Goal: Task Accomplishment & Management: Manage account settings

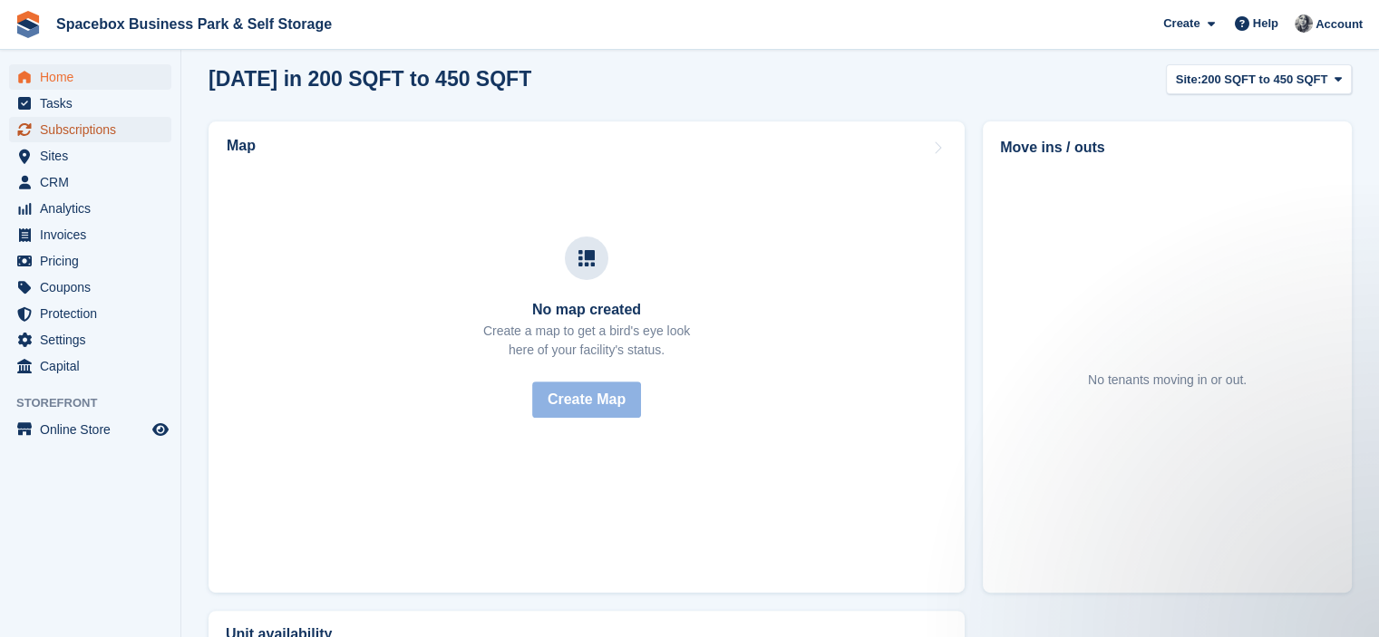
click at [96, 131] on span "Subscriptions" at bounding box center [94, 129] width 109 height 25
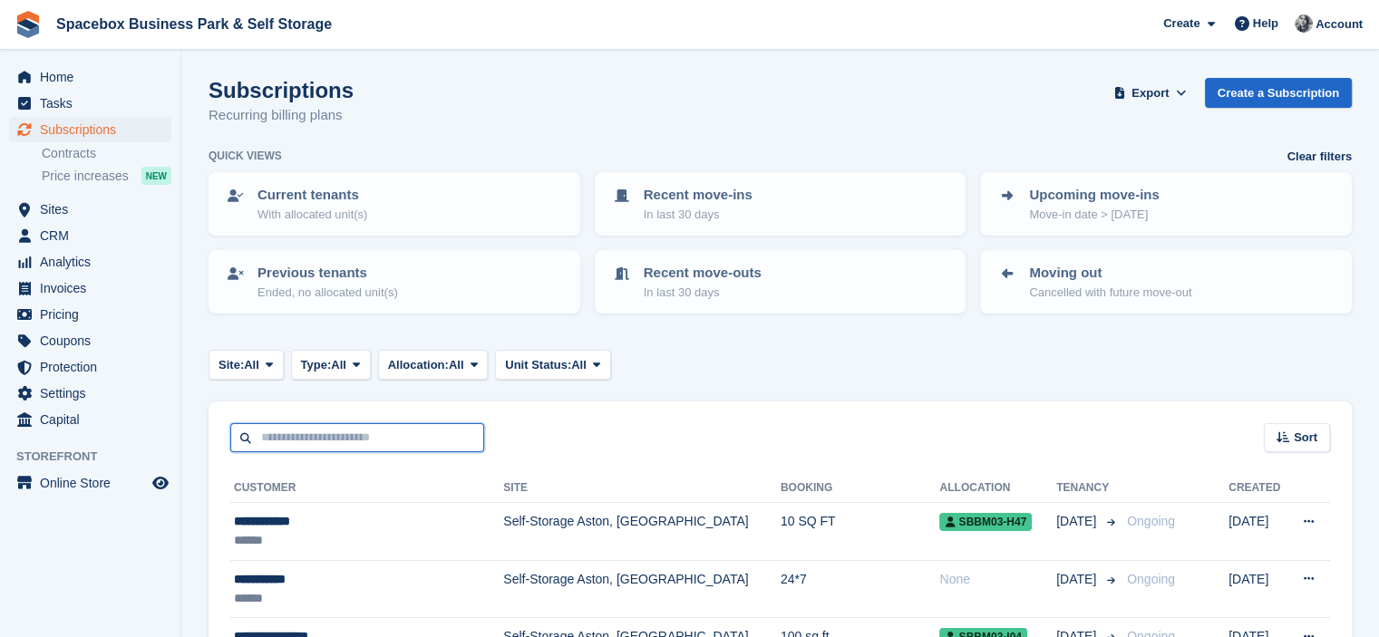
click at [373, 440] on input "text" at bounding box center [357, 438] width 254 height 30
type input "*******"
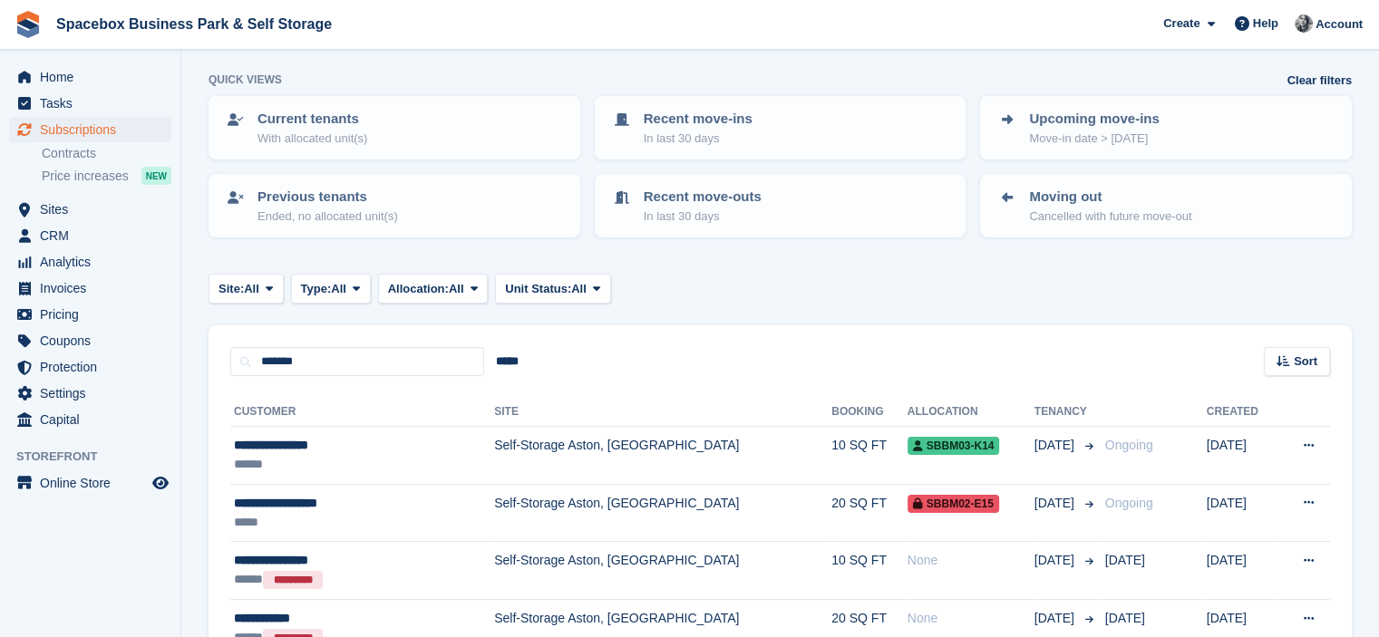
scroll to position [181, 0]
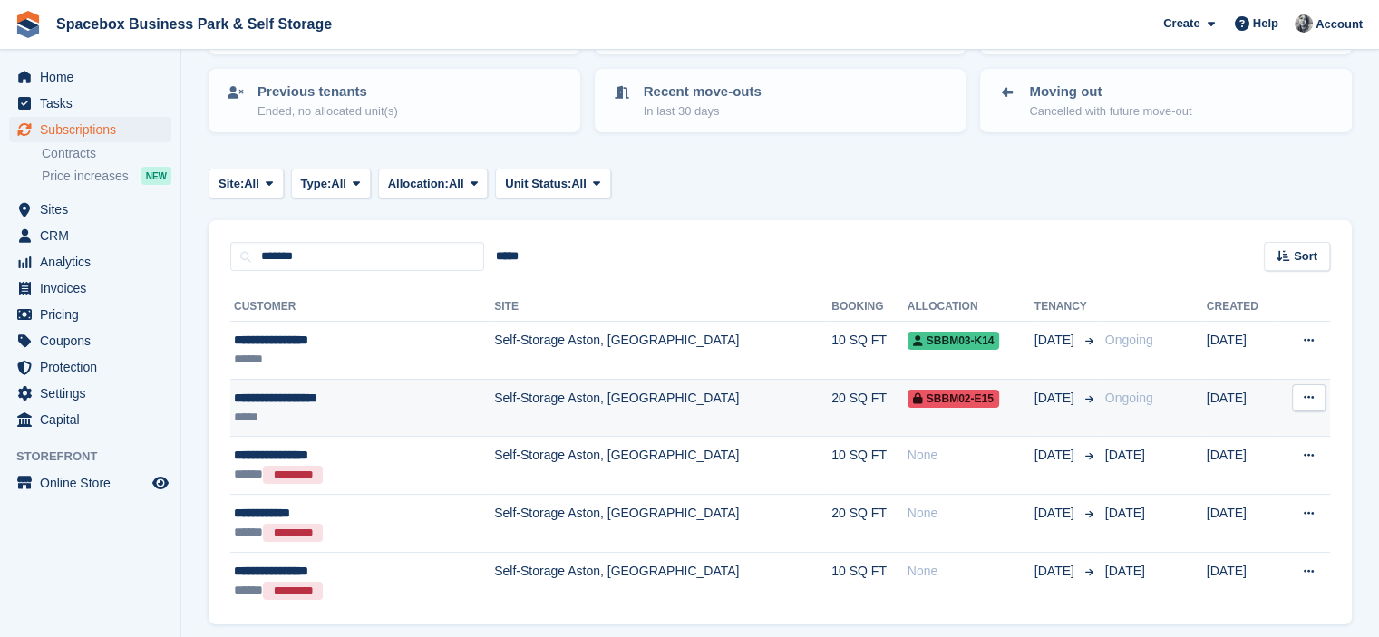
click at [325, 411] on div "*****" at bounding box center [328, 417] width 189 height 19
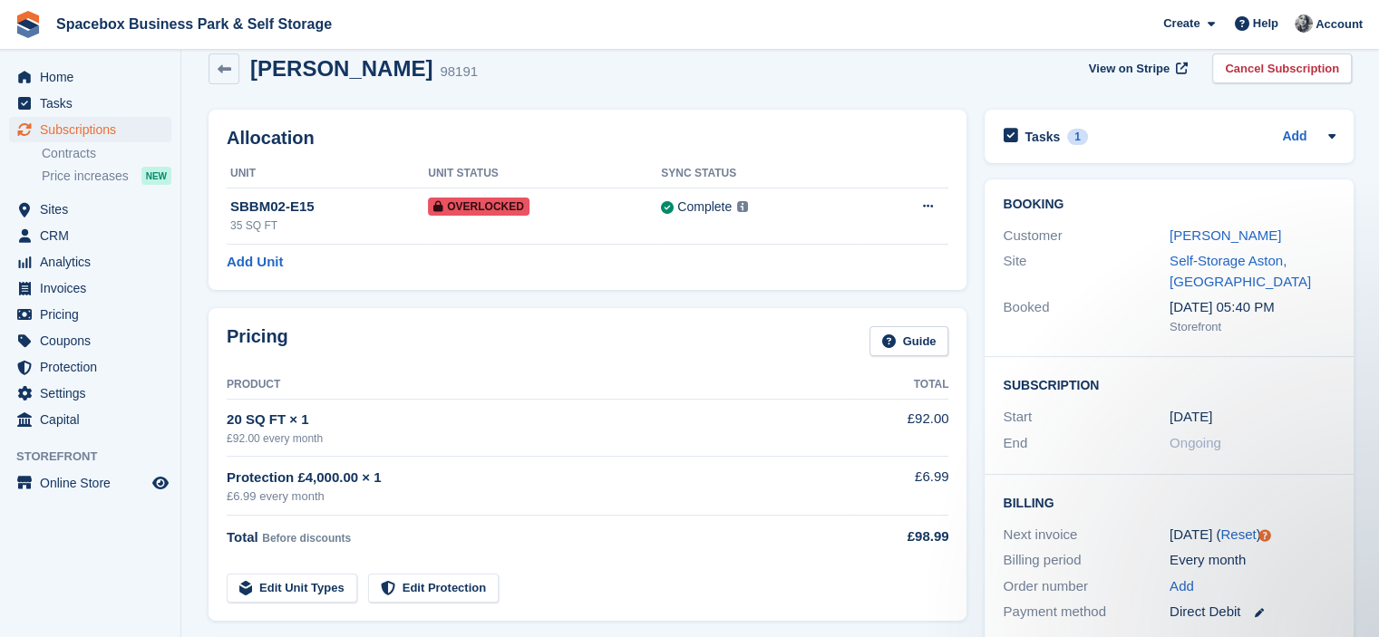
scroll to position [6, 0]
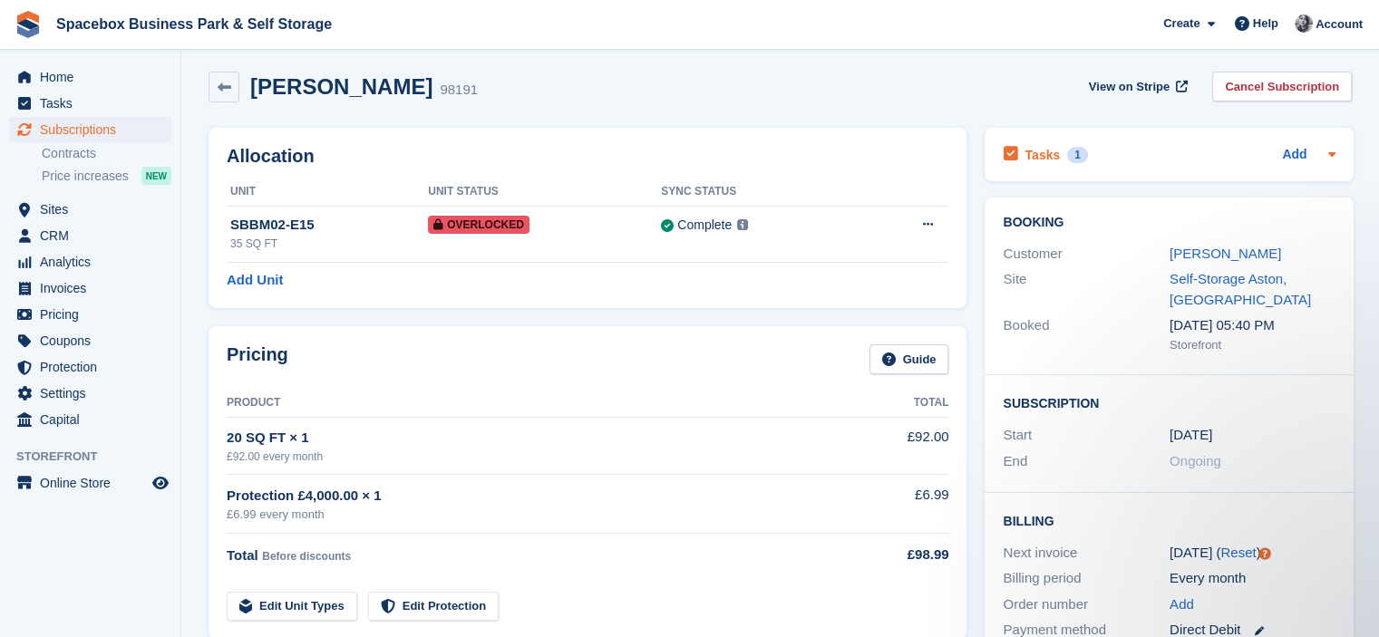
click at [1128, 163] on div "Tasks 1 Add" at bounding box center [1168, 154] width 333 height 24
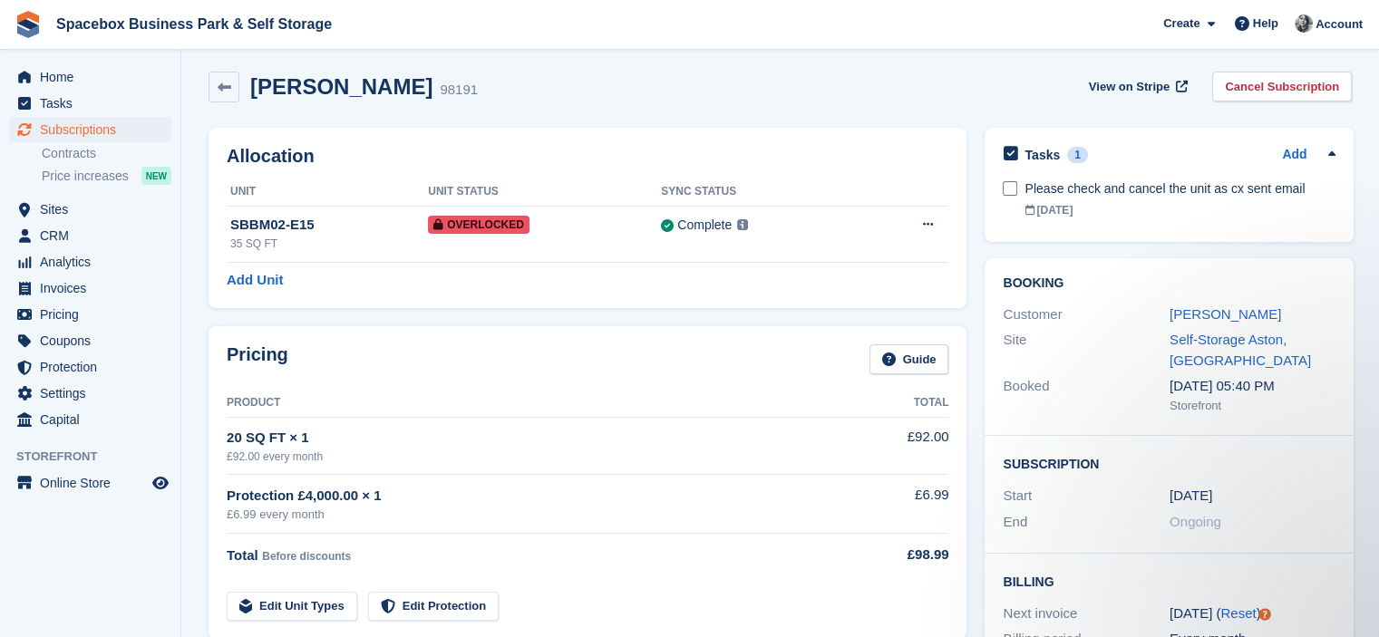
click at [922, 161] on h2 "Allocation" at bounding box center [587, 156] width 721 height 21
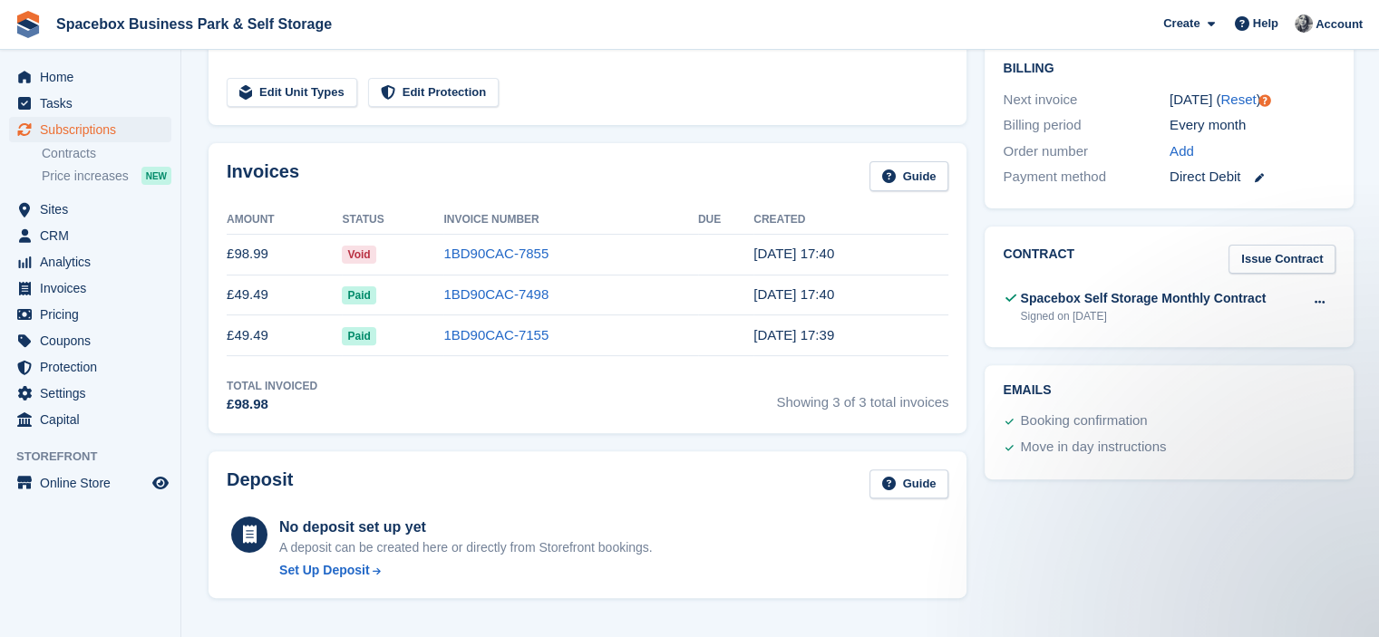
click at [720, 167] on div "Invoices Guide" at bounding box center [587, 181] width 721 height 41
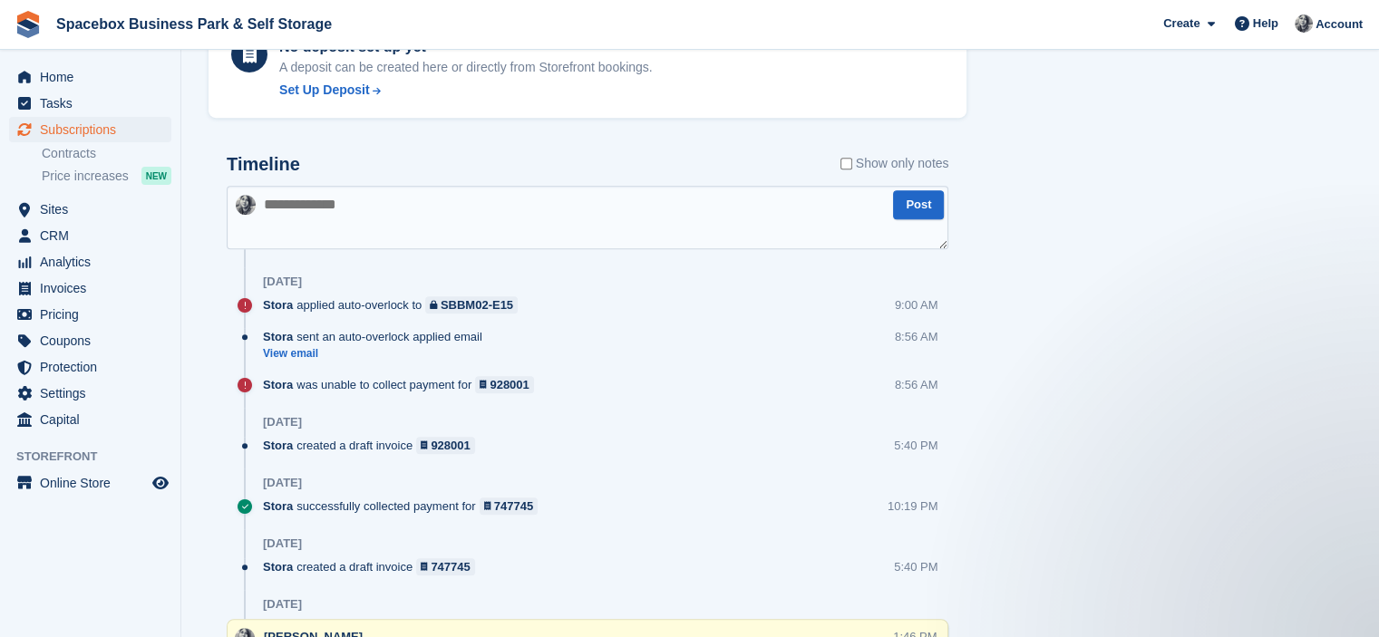
scroll to position [1028, 0]
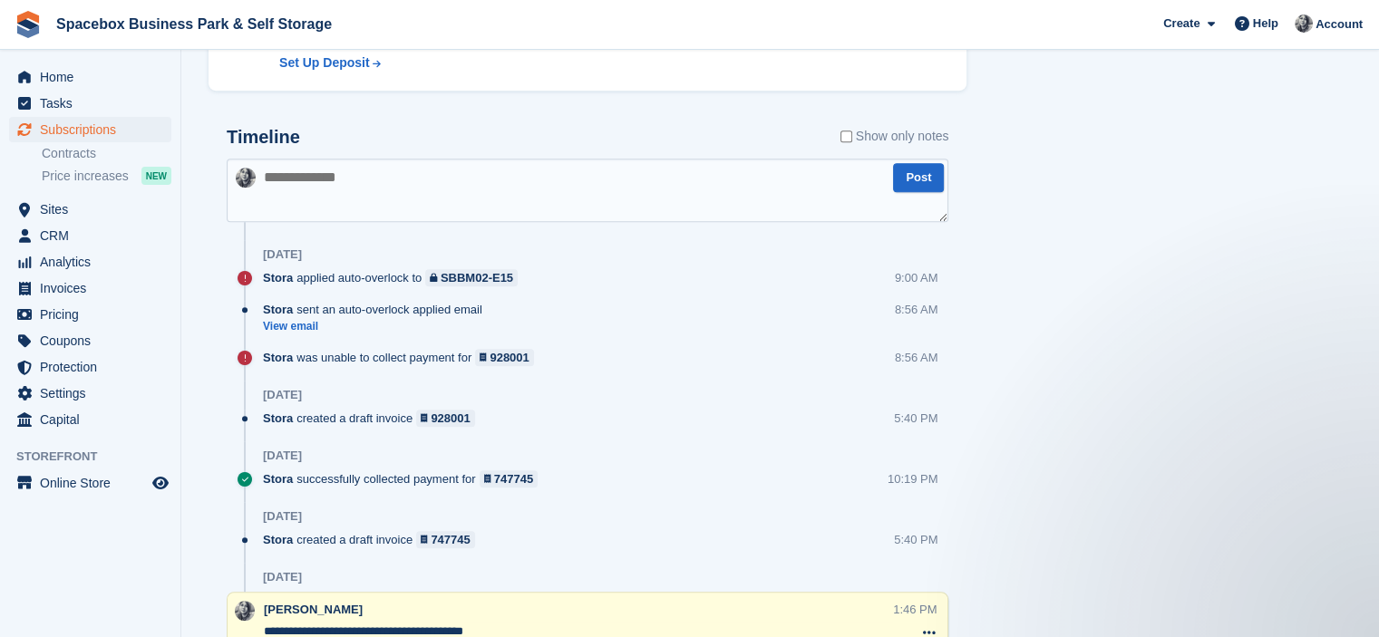
click at [441, 171] on textarea at bounding box center [587, 190] width 721 height 63
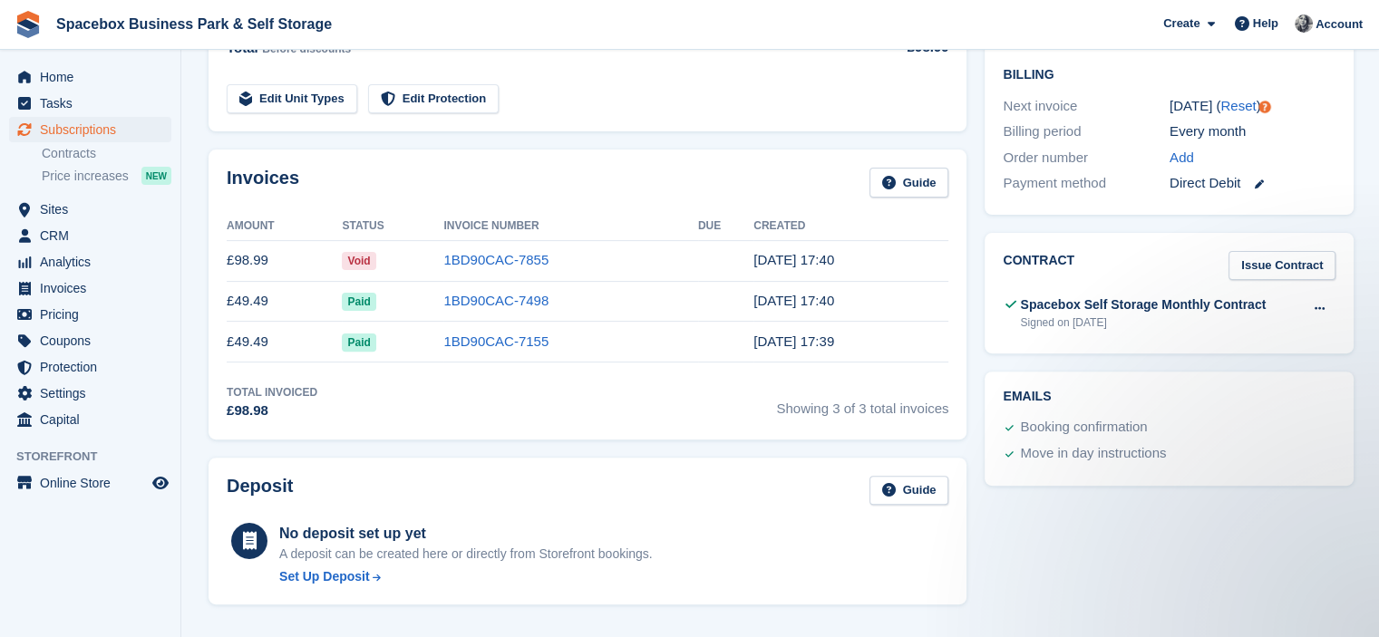
scroll to position [0, 0]
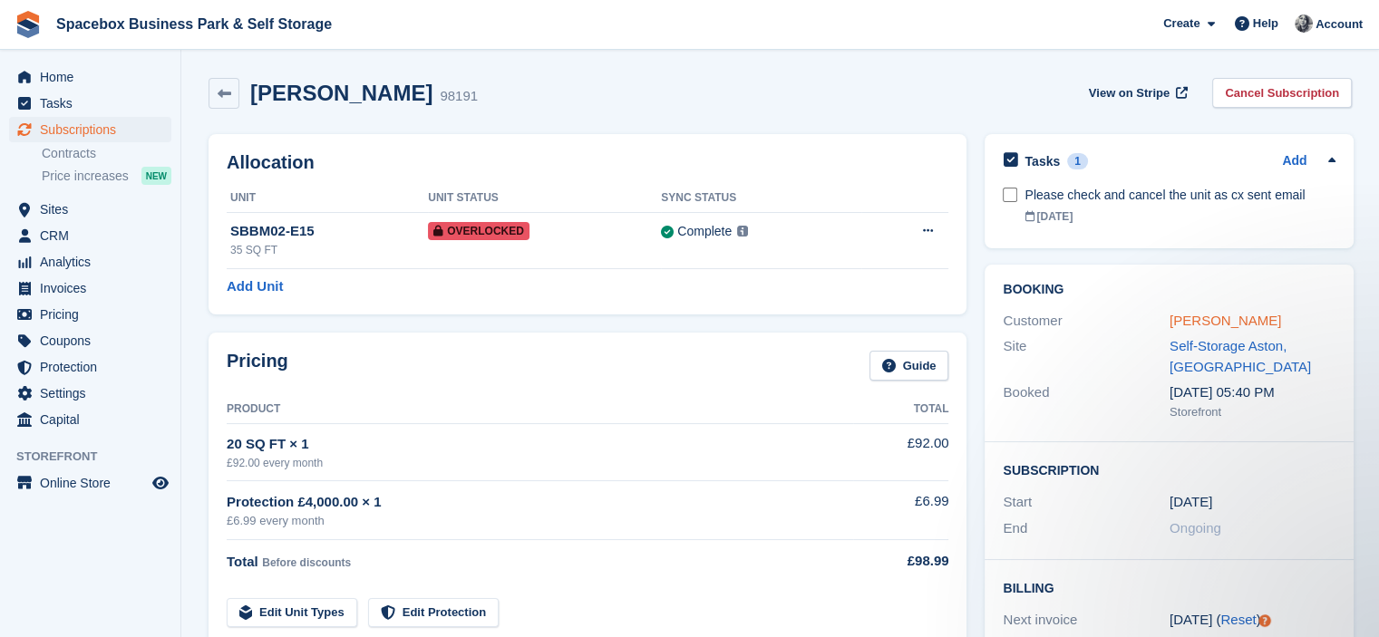
click at [1191, 324] on link "Abigail Olanrewaju" at bounding box center [1224, 320] width 111 height 15
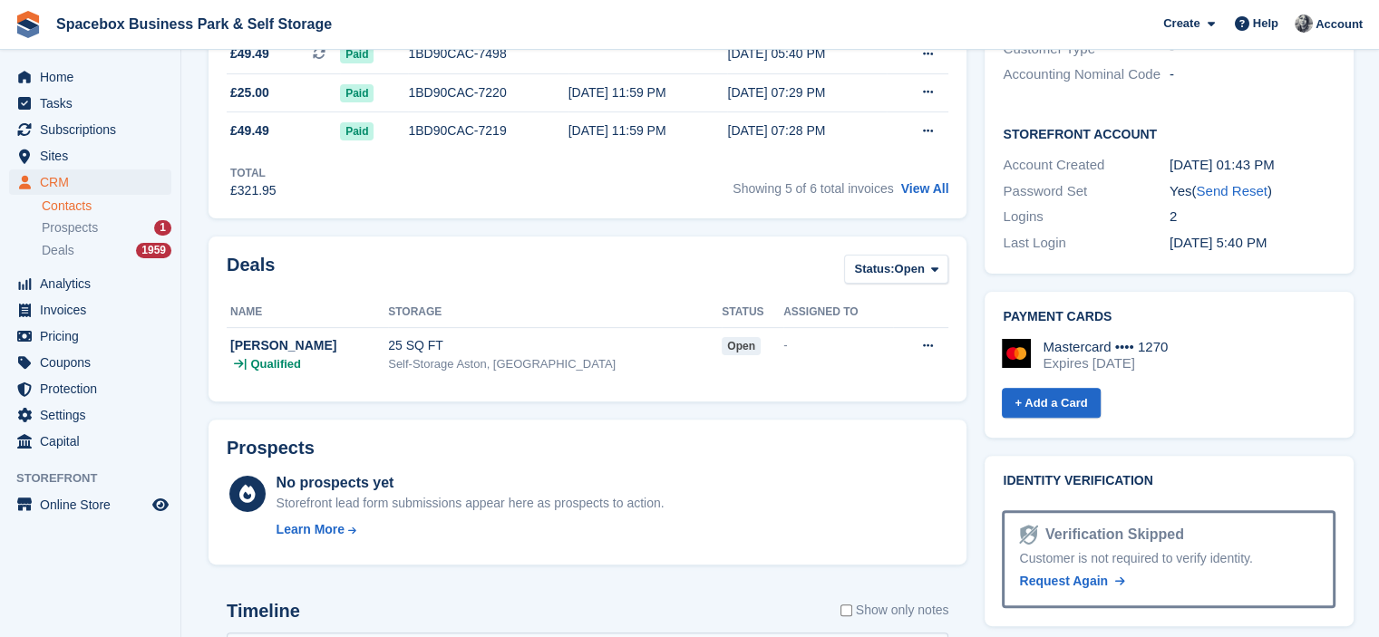
scroll to position [333, 0]
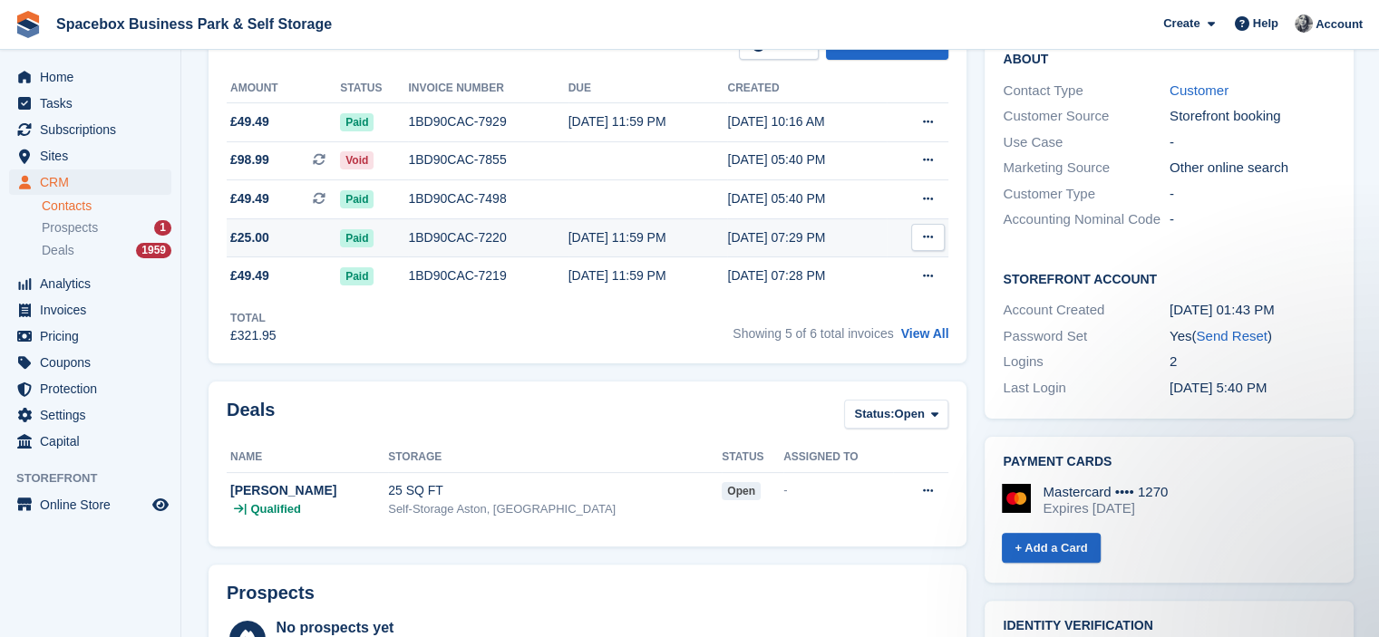
click at [487, 251] on td "1BD90CAC-7220" at bounding box center [488, 237] width 160 height 39
click at [237, 54] on h2 "Invoices" at bounding box center [263, 45] width 73 height 30
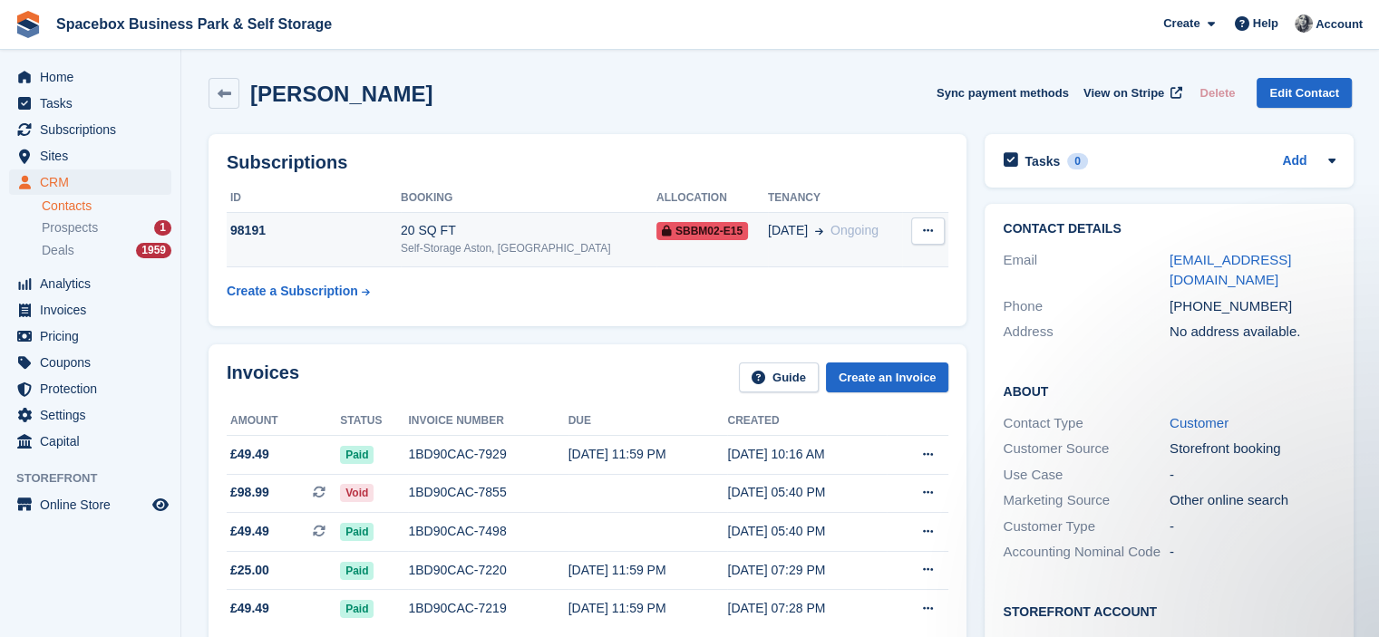
click at [383, 246] on td "98191" at bounding box center [314, 239] width 174 height 55
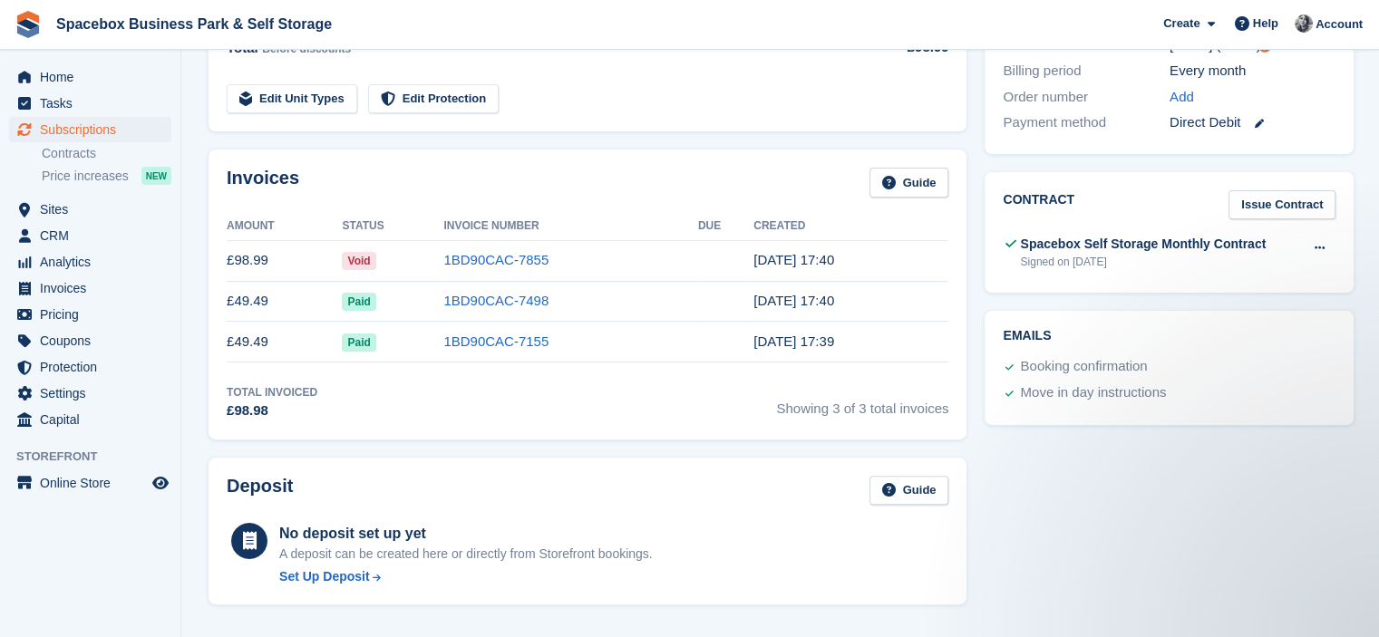
scroll to position [1028, 0]
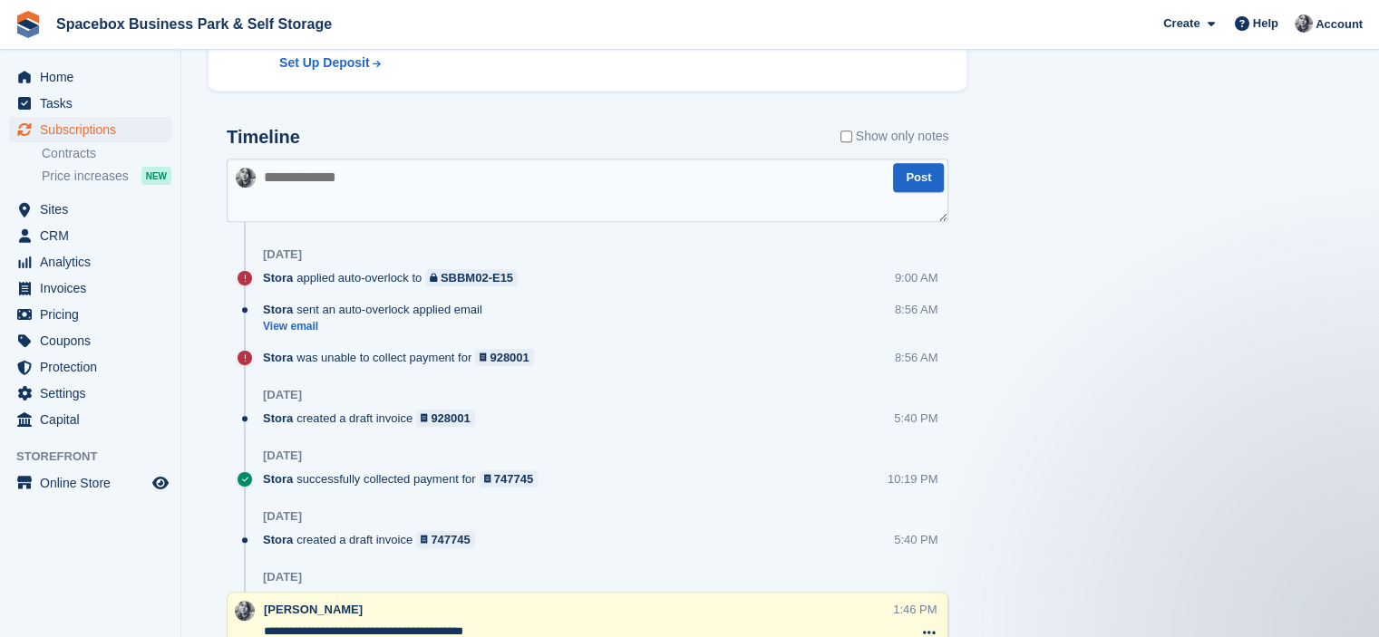
click at [430, 185] on textarea at bounding box center [587, 190] width 721 height 63
paste textarea "**********"
type textarea "**********"
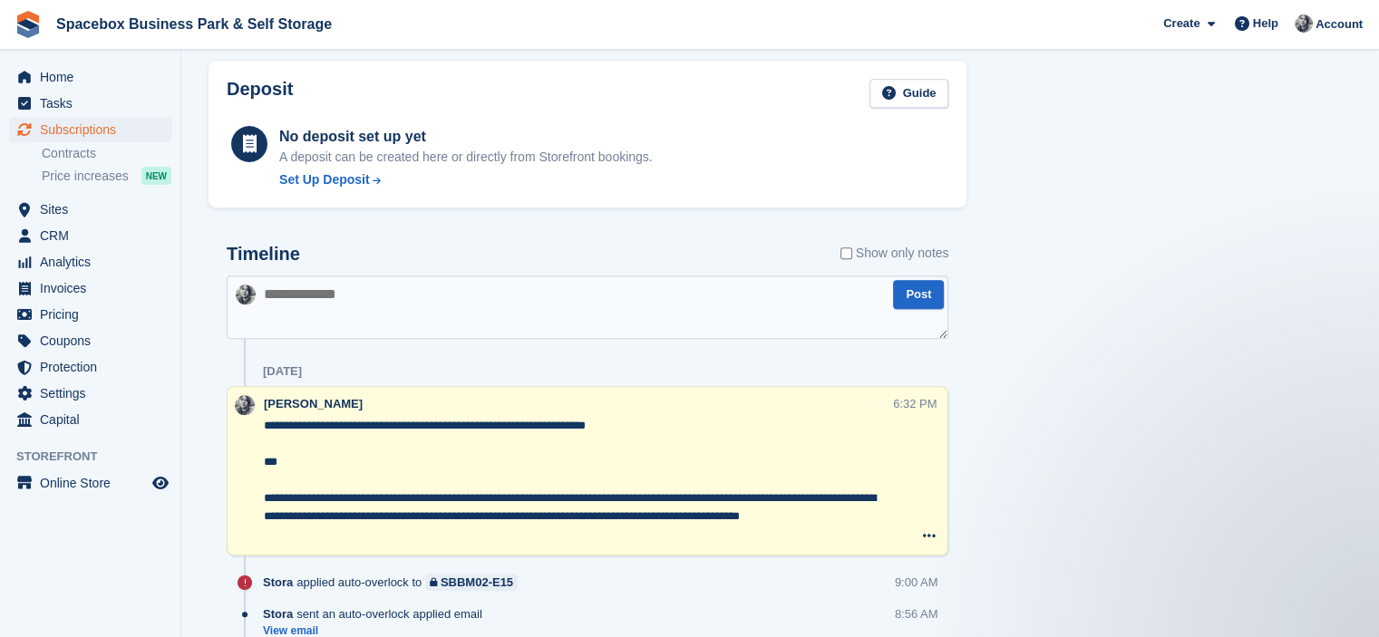
scroll to position [484, 0]
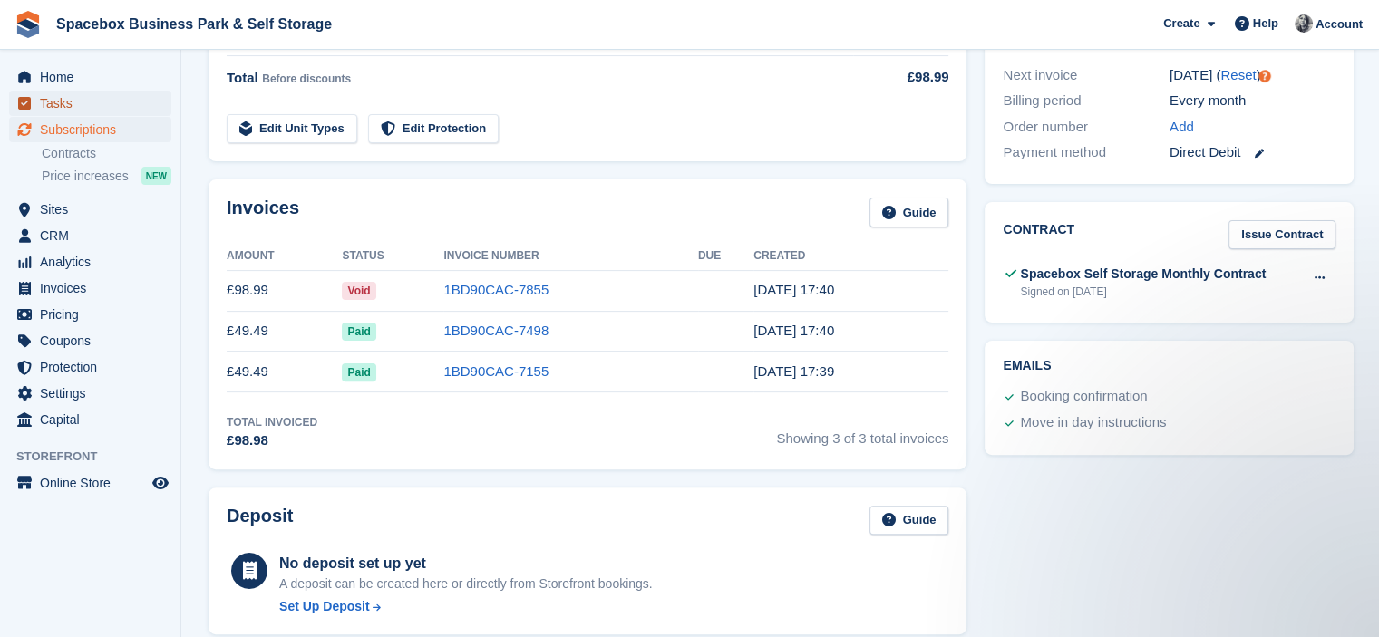
click at [53, 111] on span "Tasks" at bounding box center [94, 103] width 109 height 25
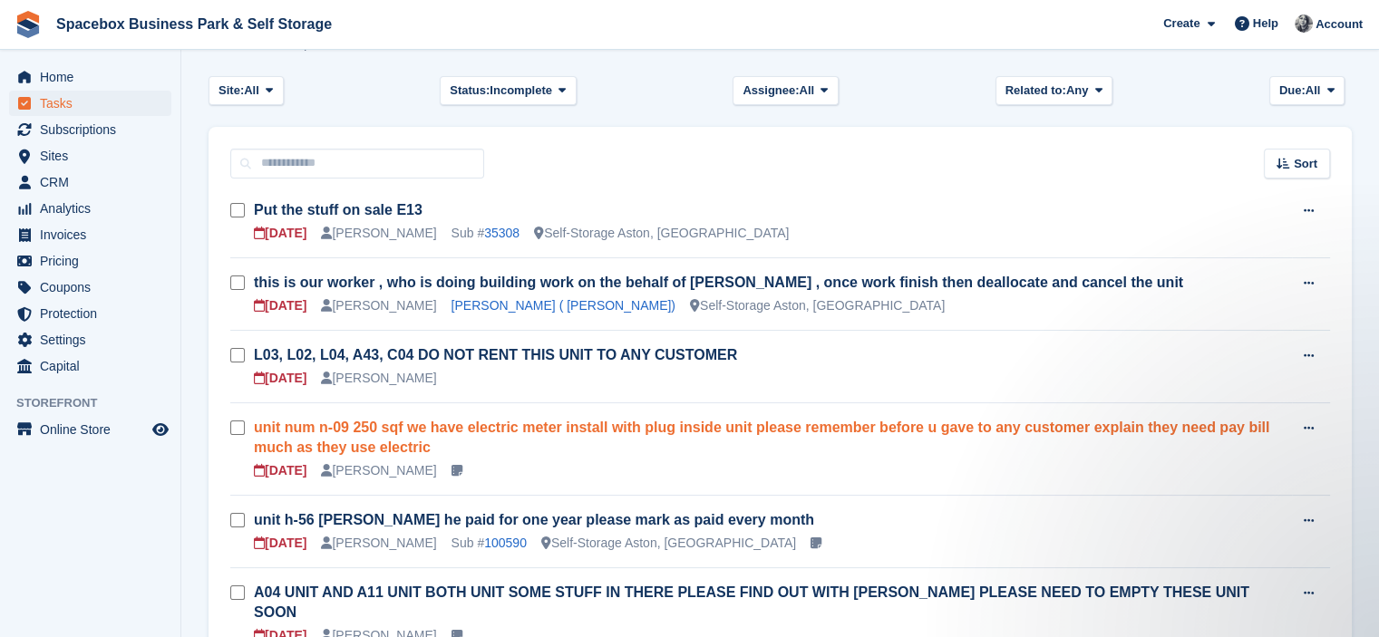
scroll to position [181, 0]
